Goal: Task Accomplishment & Management: Manage account settings

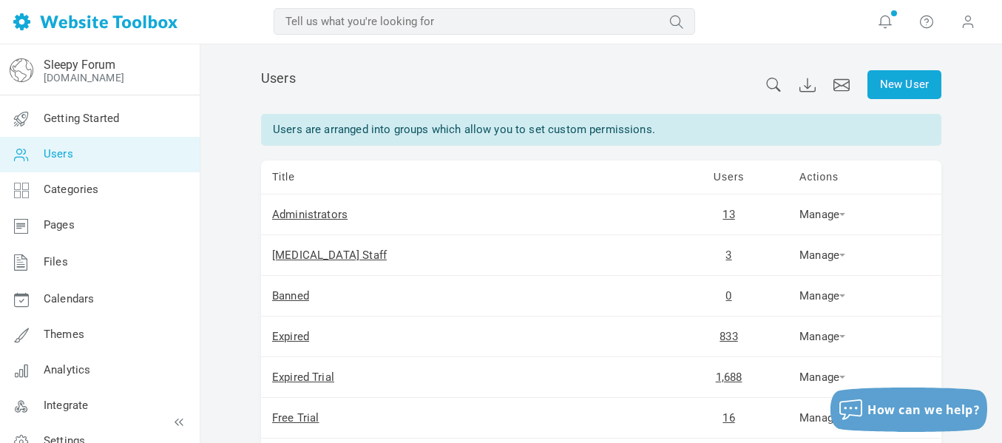
click at [773, 86] on icon at bounding box center [773, 85] width 16 height 14
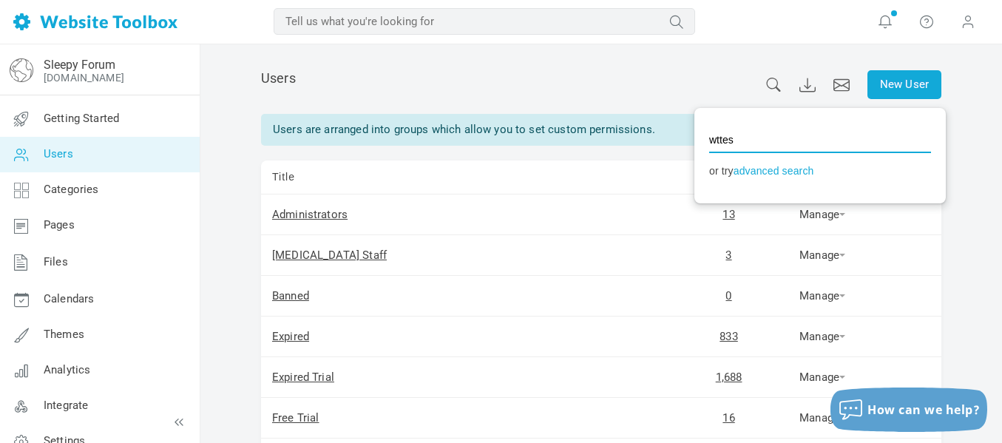
type input "wttest"
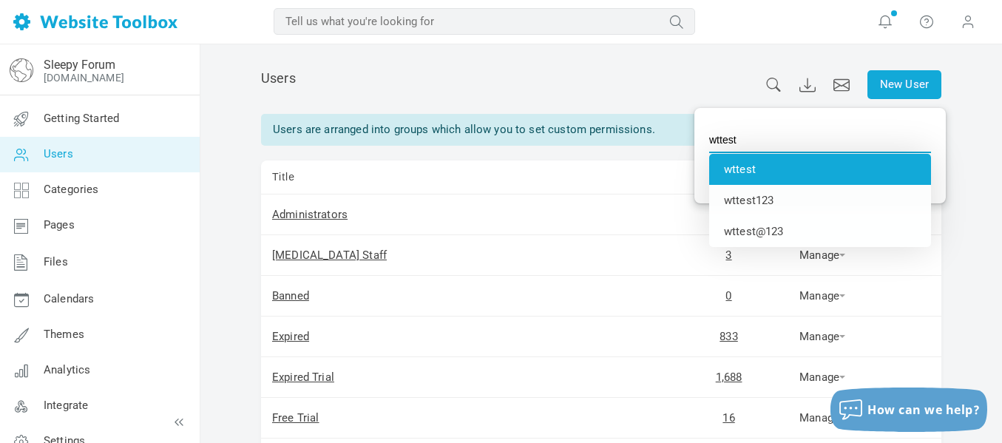
click at [731, 163] on li "wttest" at bounding box center [820, 169] width 222 height 31
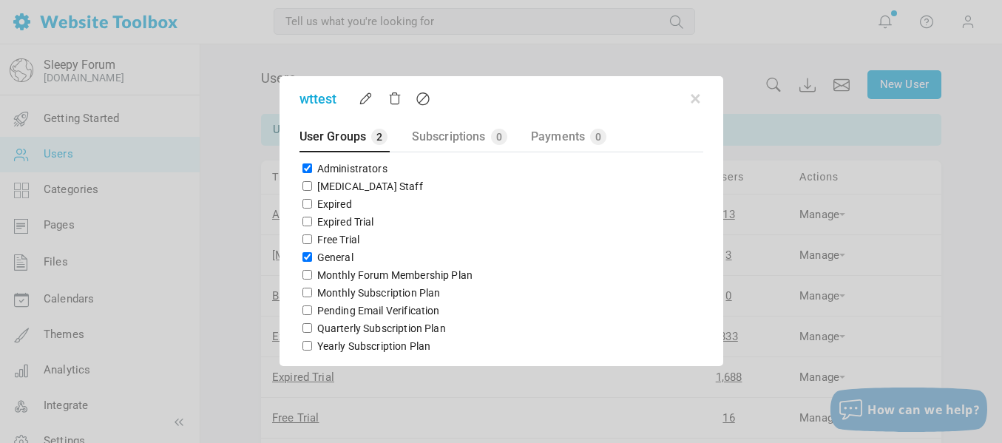
click at [744, 56] on div at bounding box center [501, 221] width 1002 height 443
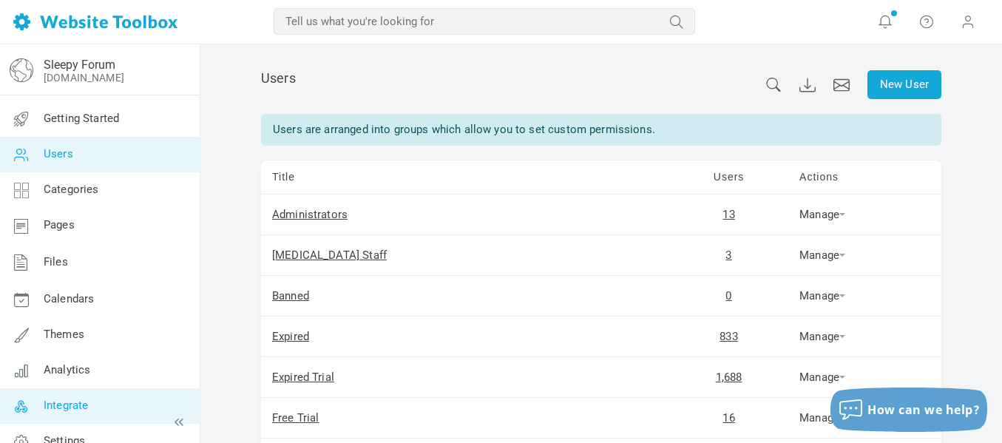
scroll to position [21, 0]
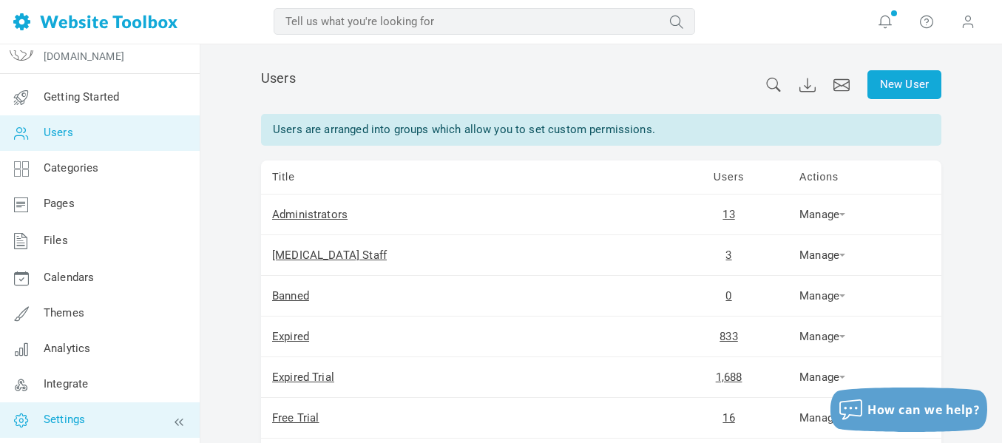
click at [101, 427] on link "Settings" at bounding box center [99, 419] width 200 height 35
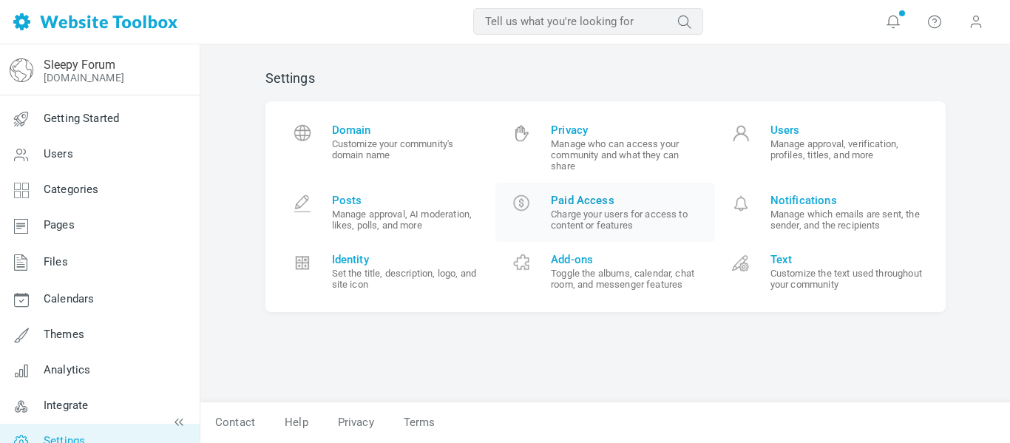
click at [588, 222] on small "Charge your users for access to content or features" at bounding box center [627, 219] width 153 height 22
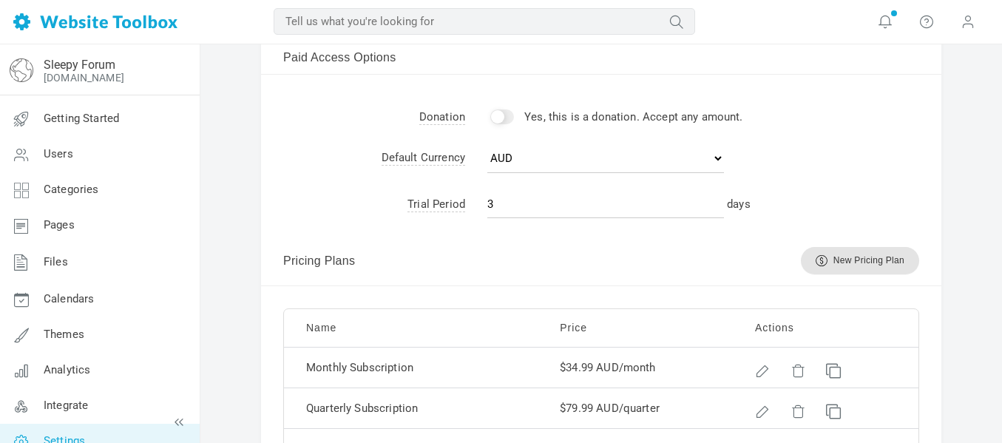
scroll to position [914, 0]
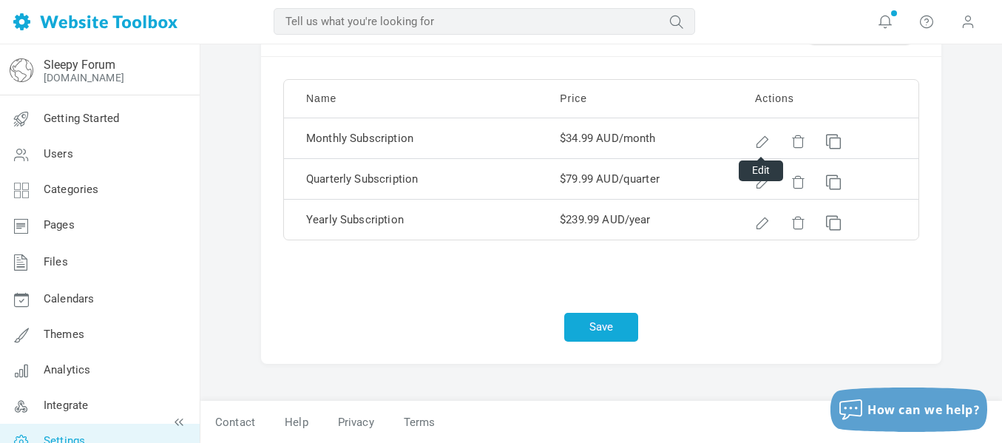
click at [765, 140] on div at bounding box center [760, 139] width 10 height 10
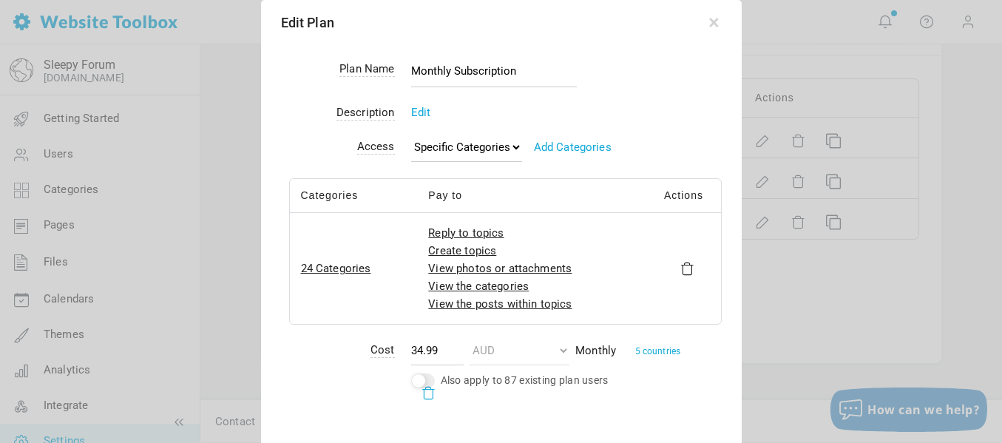
scroll to position [909, 0]
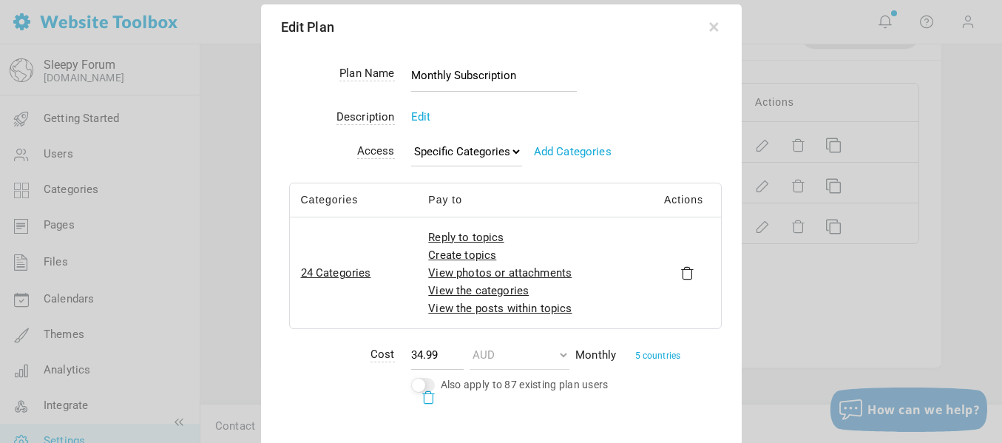
click at [890, 107] on div at bounding box center [501, 221] width 1002 height 443
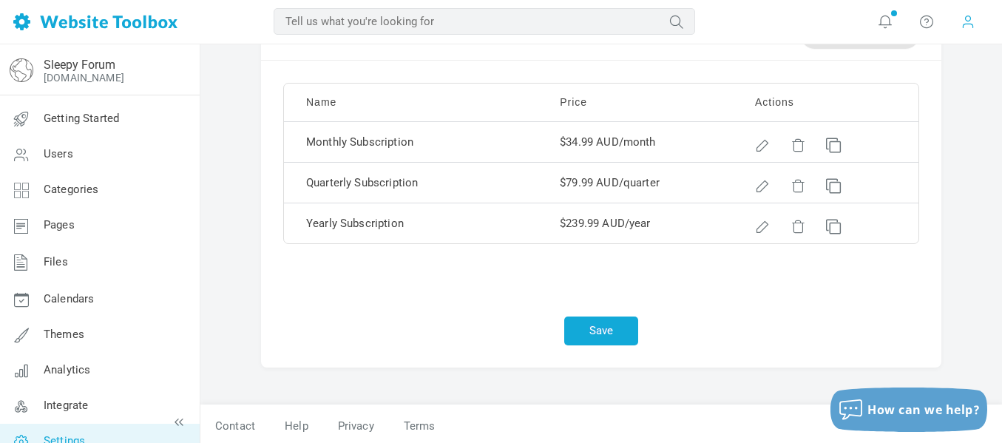
click at [968, 22] on span at bounding box center [967, 21] width 15 height 16
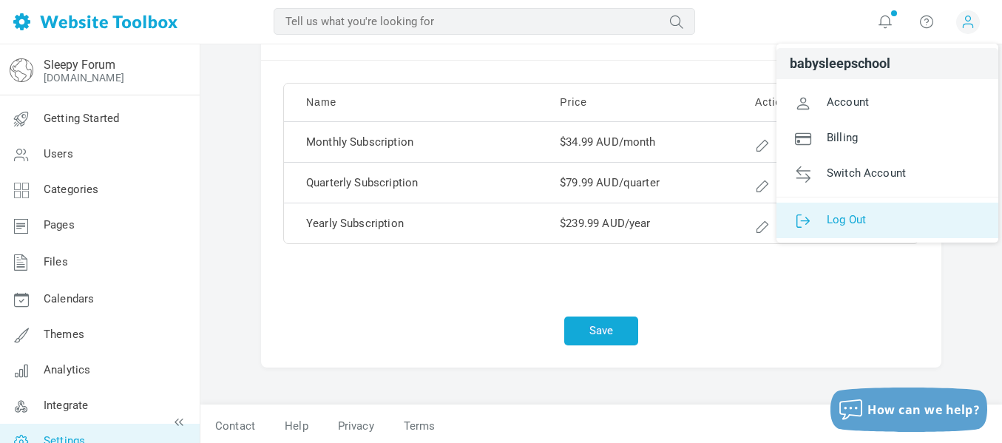
click at [890, 225] on link "Log Out" at bounding box center [887, 220] width 222 height 35
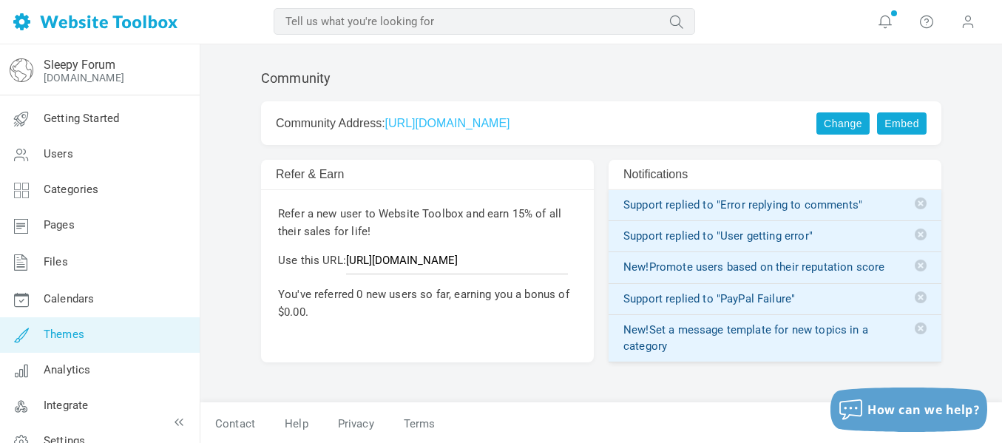
click at [60, 336] on span "Themes" at bounding box center [64, 333] width 41 height 13
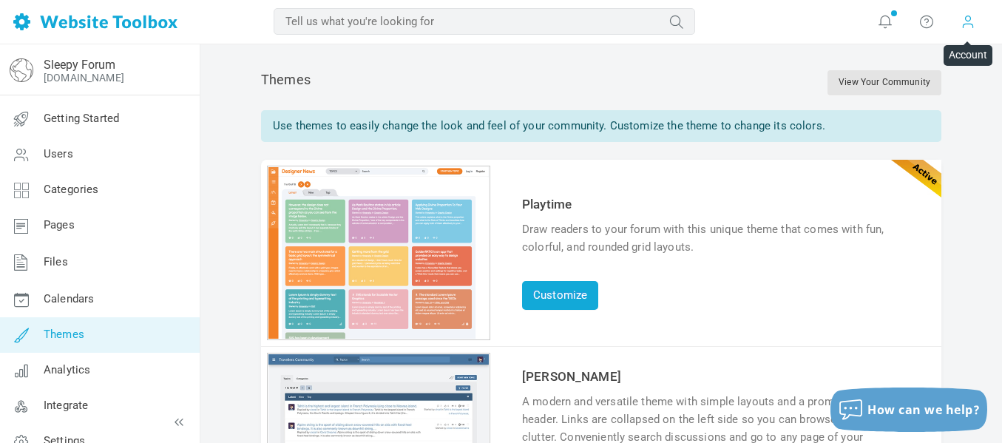
click at [965, 26] on span at bounding box center [967, 21] width 15 height 16
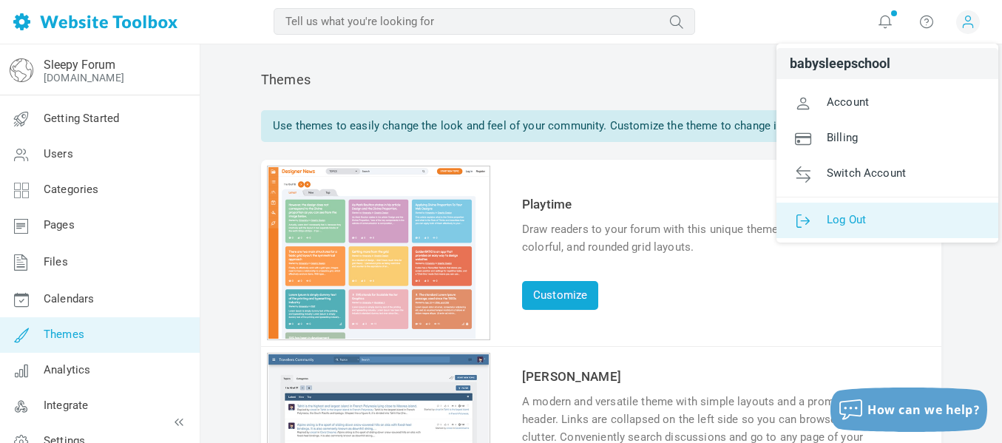
click at [882, 212] on link "Log Out" at bounding box center [887, 220] width 222 height 35
